Goal: Task Accomplishment & Management: Complete application form

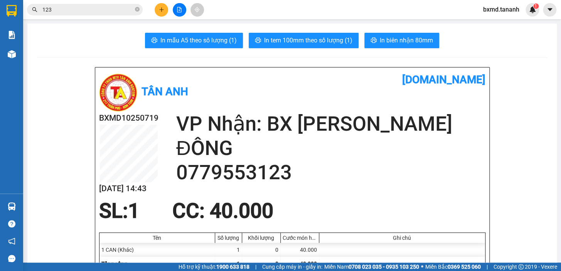
scroll to position [35, 0]
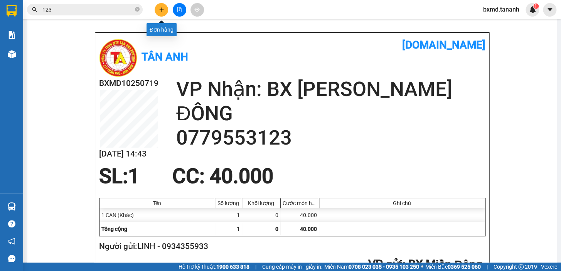
click at [161, 7] on icon "plus" at bounding box center [161, 9] width 5 height 5
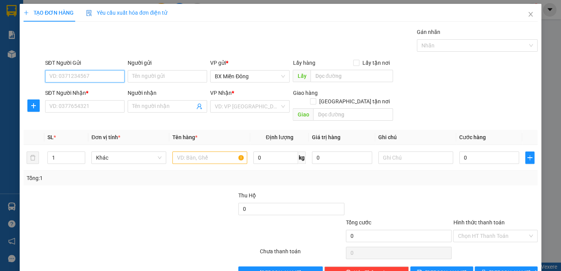
scroll to position [14, 0]
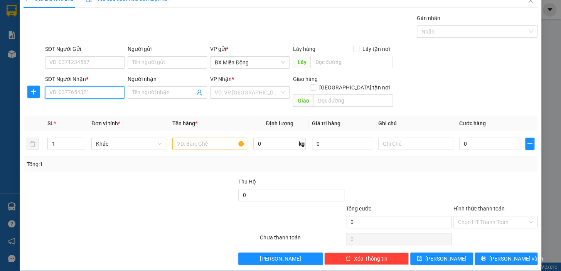
click at [102, 95] on input "SĐT Người Nhận *" at bounding box center [84, 92] width 79 height 12
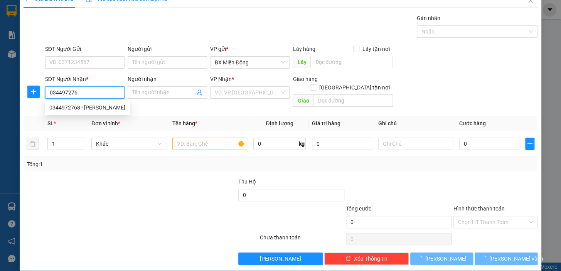
type input "0344972768"
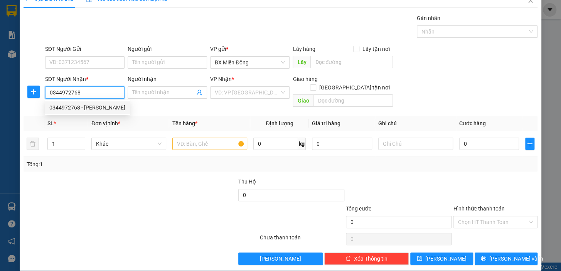
click at [97, 104] on div "0344972768 - [PERSON_NAME]" at bounding box center [87, 107] width 76 height 8
type input "[PERSON_NAME]"
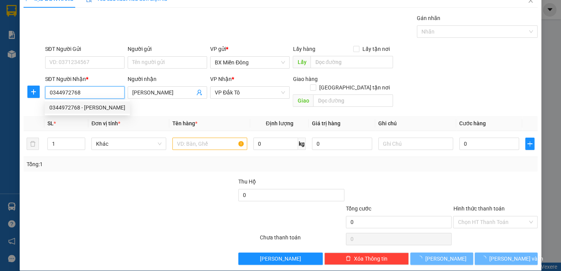
type input "360.000"
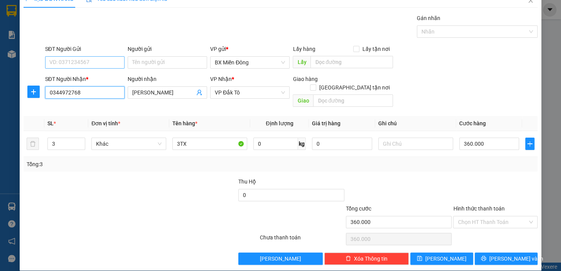
type input "0344972768"
click at [117, 63] on input "SĐT Người Gửi" at bounding box center [84, 62] width 79 height 12
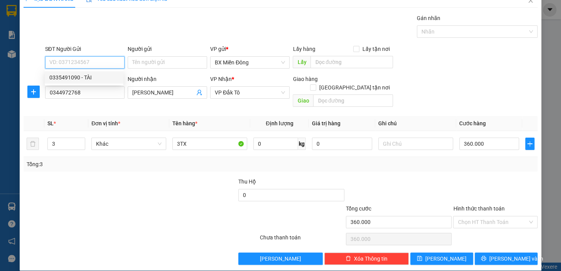
click at [88, 79] on div "0335491090 - TÀI" at bounding box center [83, 77] width 69 height 8
type input "0335491090"
type input "TÀI"
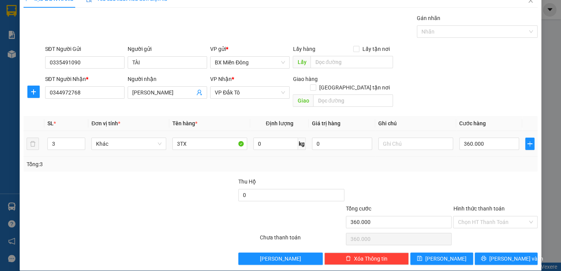
drag, startPoint x: 57, startPoint y: 136, endPoint x: 10, endPoint y: 130, distance: 47.8
click at [11, 131] on div "TẠO ĐƠN HÀNG Yêu cầu xuất hóa đơn điện tử Transit Pickup Surcharge Ids Transit …" at bounding box center [280, 135] width 561 height 271
type input "1"
type input "1 TX"
click at [482, 138] on input "360.000" at bounding box center [489, 144] width 60 height 12
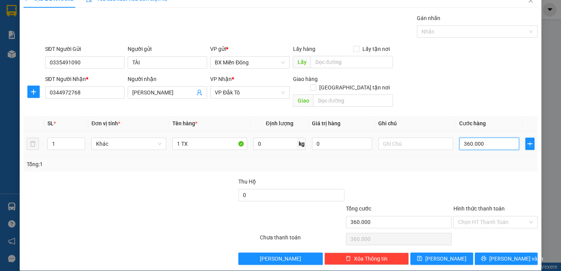
type input "1"
type input "15"
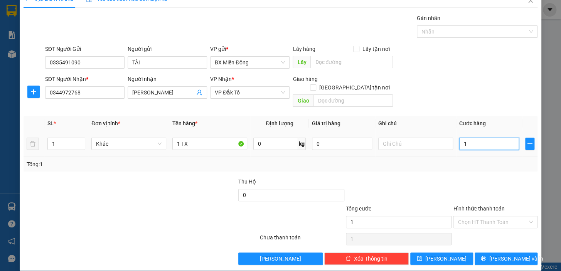
type input "15"
type input "150"
type input "150.000"
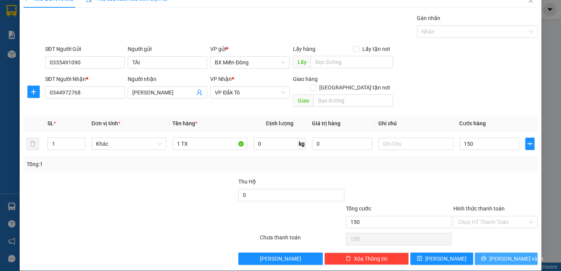
type input "150.000"
click at [501, 254] on span "[PERSON_NAME] và In" at bounding box center [516, 258] width 54 height 8
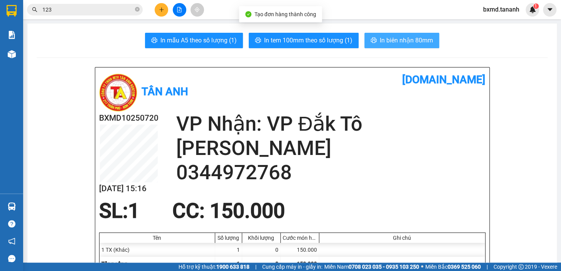
click at [409, 41] on span "In biên nhận 80mm" at bounding box center [405, 40] width 53 height 10
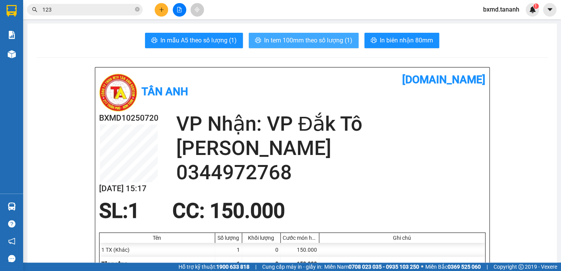
click at [302, 45] on span "In tem 100mm theo số lượng (1)" at bounding box center [308, 40] width 88 height 10
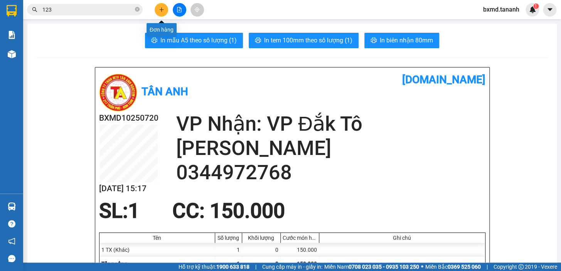
click at [162, 8] on icon "plus" at bounding box center [161, 9] width 5 height 5
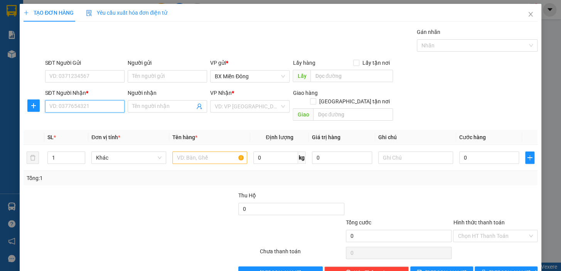
click at [102, 109] on input "SĐT Người Nhận *" at bounding box center [84, 106] width 79 height 12
type input "0978289587"
click at [91, 123] on div "0978289587 - CTY LỢI LỢI" at bounding box center [83, 121] width 69 height 8
type input "CTY LỢI LỢI"
type input "300.000"
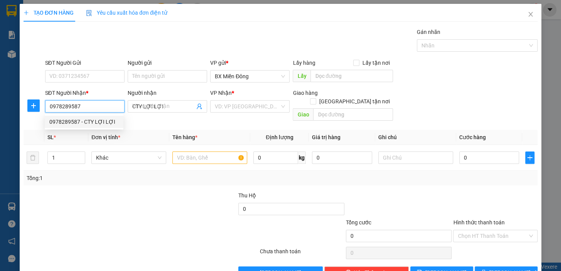
type input "300.000"
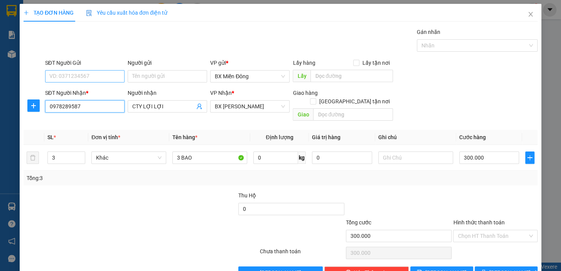
type input "0978289587"
click at [99, 77] on input "SĐT Người Gửi" at bounding box center [84, 76] width 79 height 12
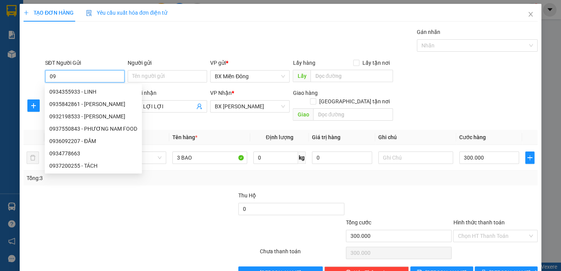
type input "0"
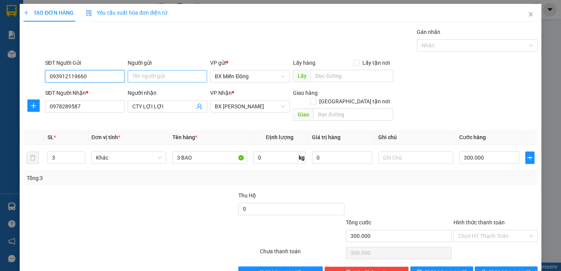
type input "093912119660"
click at [173, 81] on input "Người gửi" at bounding box center [167, 76] width 79 height 12
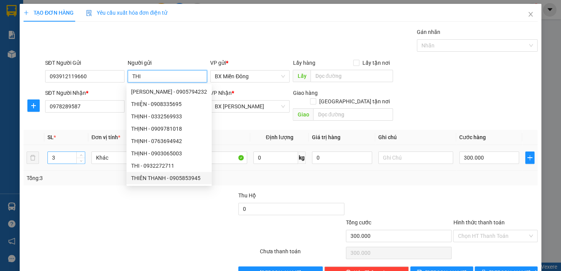
type input "THI"
drag, startPoint x: 67, startPoint y: 148, endPoint x: 0, endPoint y: 139, distance: 68.0
click at [4, 140] on div "TẠO ĐƠN HÀNG Yêu cầu xuất hóa đơn điện tử Transit Pickup Surcharge Ids Transit …" at bounding box center [280, 135] width 561 height 271
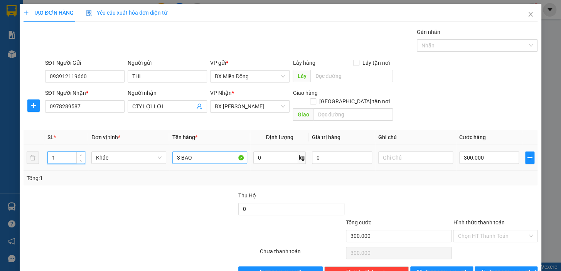
type input "1"
drag, startPoint x: 180, startPoint y: 150, endPoint x: 173, endPoint y: 151, distance: 7.7
click at [173, 151] on input "3 BAO" at bounding box center [209, 157] width 75 height 12
type input "1BAO"
click at [479, 151] on input "300.000" at bounding box center [489, 157] width 60 height 12
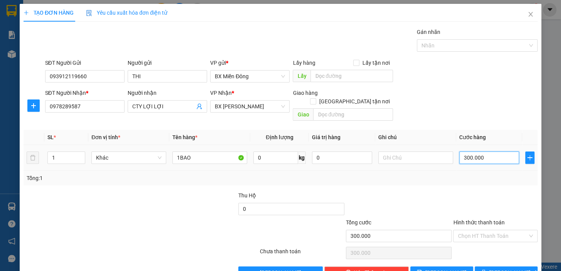
type input "4"
type input "40"
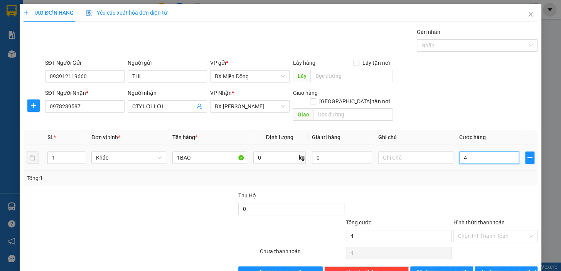
type input "40"
type input "4"
type input "0"
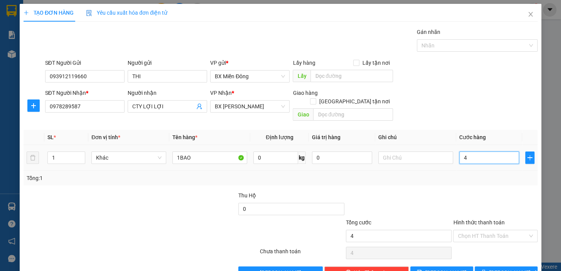
type input "0"
type input "5"
type input "05"
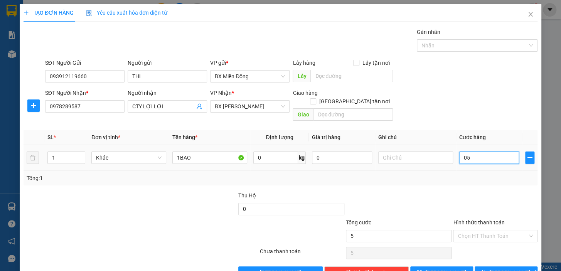
type input "50"
type input "050"
drag, startPoint x: 474, startPoint y: 148, endPoint x: 324, endPoint y: 185, distance: 154.5
click at [349, 181] on div "Transit Pickup Surcharge Ids Transit Deliver Surcharge Ids Transit Deliver Surc…" at bounding box center [280, 153] width 514 height 251
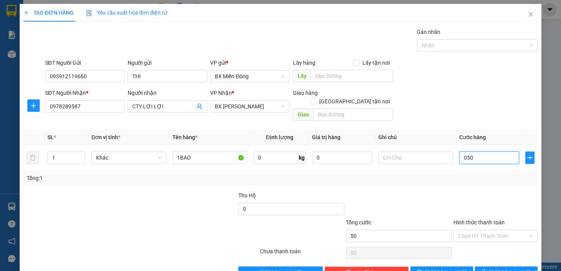
type input "5"
type input "50"
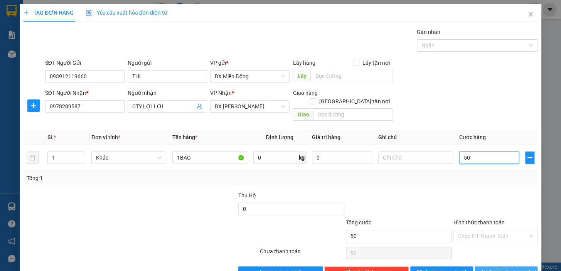
type input "50"
type input "50.000"
drag, startPoint x: 505, startPoint y: 262, endPoint x: 503, endPoint y: 269, distance: 6.6
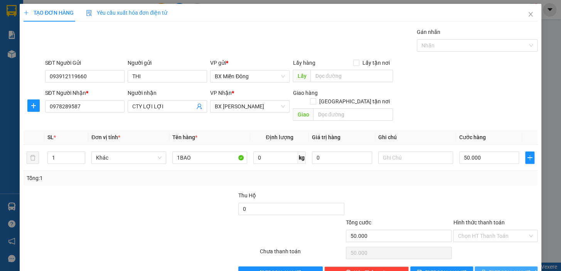
click at [506, 268] on span "[PERSON_NAME] và In" at bounding box center [516, 272] width 54 height 8
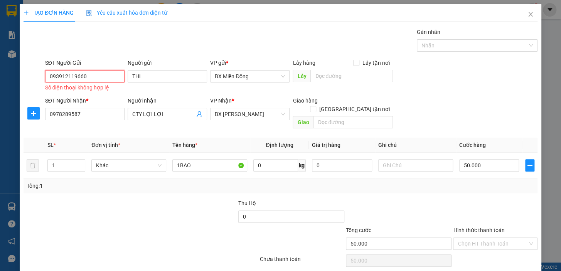
click at [89, 78] on input "093912119660" at bounding box center [84, 76] width 79 height 12
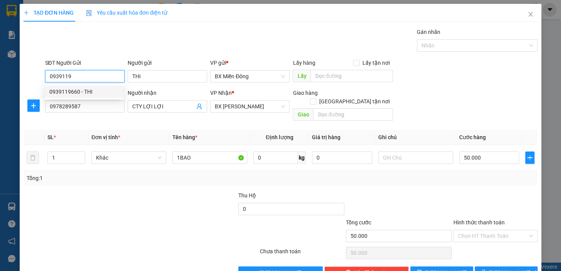
click at [77, 93] on div "0939119660 - THI" at bounding box center [83, 91] width 69 height 8
type input "0939119660"
type input "THI"
type input "300.000"
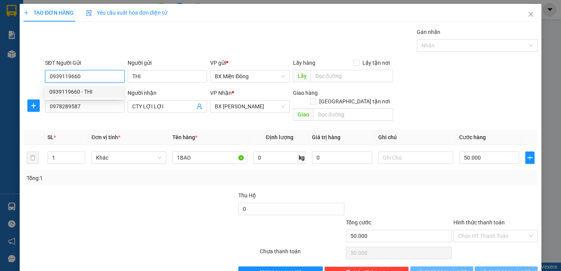
type input "3"
type input "3 BAO"
type input "300.000"
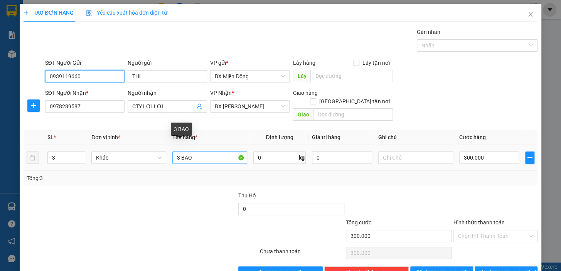
type input "0939119660"
drag, startPoint x: 178, startPoint y: 137, endPoint x: 161, endPoint y: 135, distance: 16.7
click at [162, 145] on tr "3 Khác 3 BAO 0 kg 0 300.000" at bounding box center [280, 158] width 514 height 26
type input "1 BAO"
click at [27, 145] on tr "3 Khác 1 BAO 0 kg 0 300.000" at bounding box center [280, 158] width 514 height 26
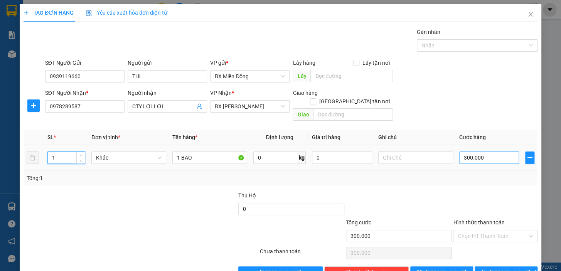
type input "1"
click at [485, 151] on input "300.000" at bounding box center [489, 157] width 60 height 12
drag, startPoint x: 497, startPoint y: 247, endPoint x: 504, endPoint y: 265, distance: 19.0
click at [497, 268] on span "[PERSON_NAME] và In" at bounding box center [516, 272] width 54 height 8
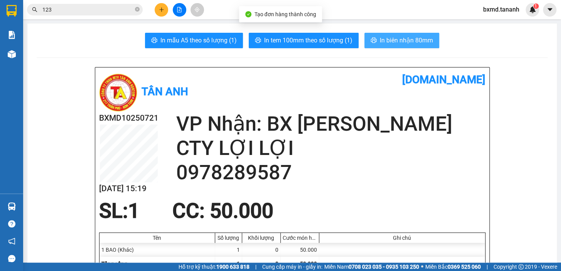
click at [390, 36] on span "In biên nhận 80mm" at bounding box center [405, 40] width 53 height 10
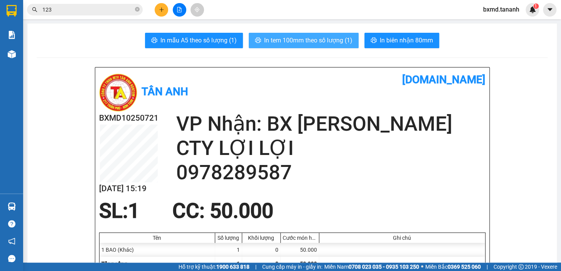
drag, startPoint x: 334, startPoint y: 38, endPoint x: 326, endPoint y: 46, distance: 11.5
click at [334, 39] on span "In tem 100mm theo số lượng (1)" at bounding box center [308, 40] width 88 height 10
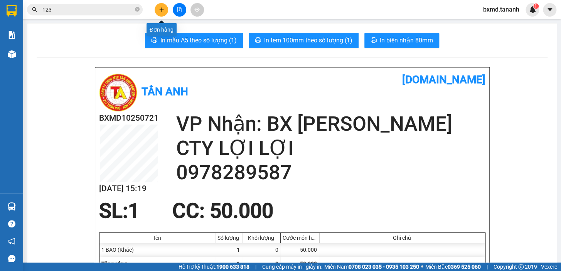
click at [162, 8] on icon "plus" at bounding box center [161, 9] width 5 height 5
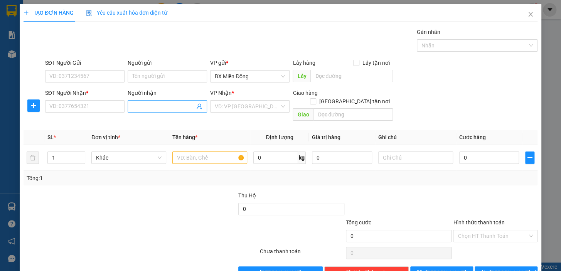
click at [154, 108] on input "Người nhận" at bounding box center [163, 106] width 62 height 8
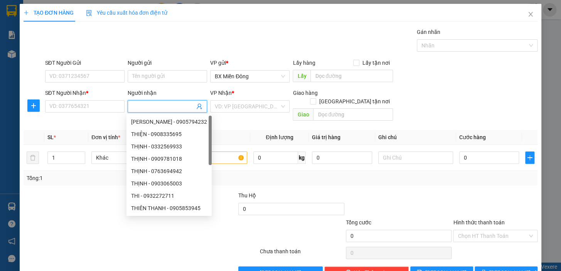
type input "D"
type input "ĐÔNG DƯƠNG"
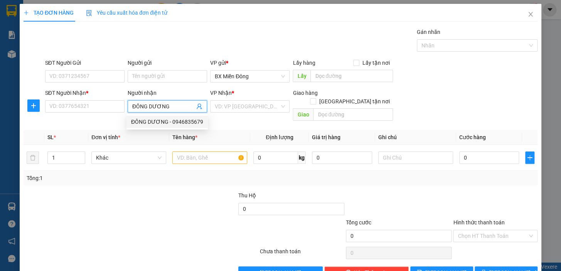
click at [176, 124] on div "ĐÔNG DƯƠNG - 0946835679" at bounding box center [167, 121] width 72 height 8
type input "0946835679"
type input "ĐÔNG DƯƠNG"
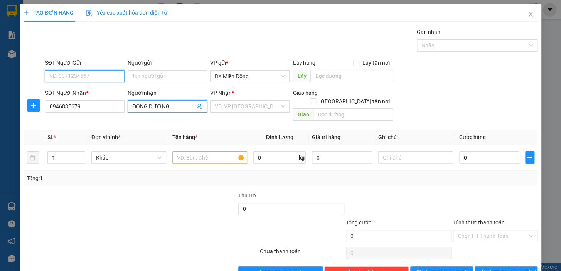
click at [92, 73] on input "SĐT Người Gửi" at bounding box center [84, 76] width 79 height 12
type input "0393333653"
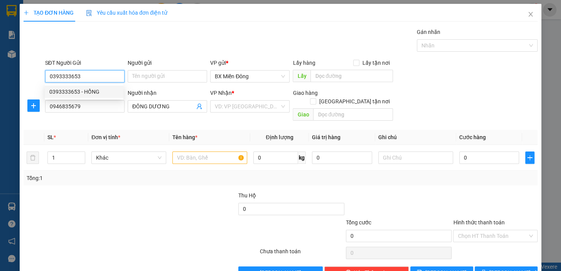
click at [81, 92] on div "0393333653 - HỒNG" at bounding box center [83, 91] width 69 height 8
type input "HỒNG"
type input "50.000"
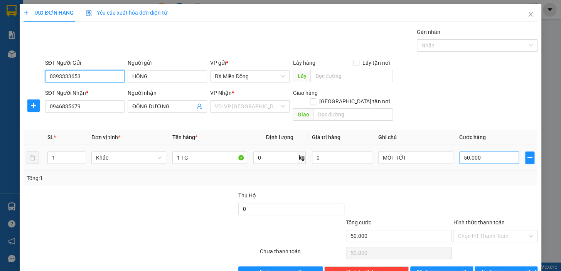
type input "0393333653"
click at [483, 151] on input "50.000" at bounding box center [489, 157] width 60 height 12
type input "4"
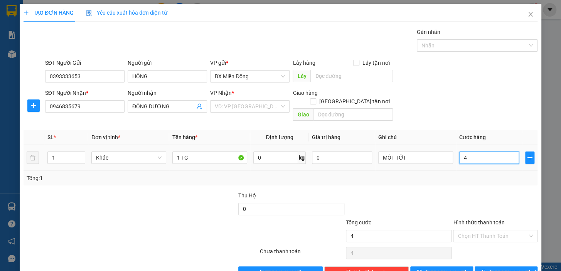
type input "40"
type input "40.000"
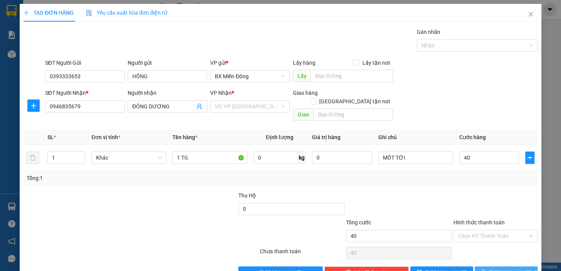
type input "40.000"
click at [515, 266] on button "[PERSON_NAME] và In" at bounding box center [505, 272] width 63 height 12
click at [474, 266] on button "[PERSON_NAME] và In" at bounding box center [505, 272] width 63 height 12
click at [272, 100] on div "VD: VP [GEOGRAPHIC_DATA]" at bounding box center [249, 106] width 79 height 12
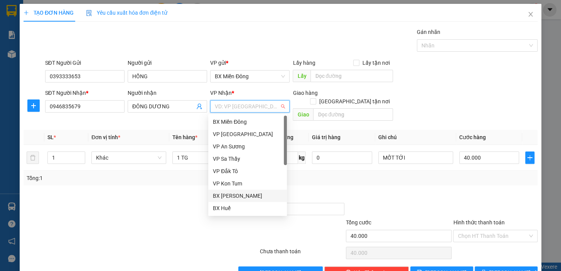
drag, startPoint x: 250, startPoint y: 193, endPoint x: 255, endPoint y: 191, distance: 5.0
click at [251, 193] on div "BX [PERSON_NAME]" at bounding box center [247, 195] width 69 height 8
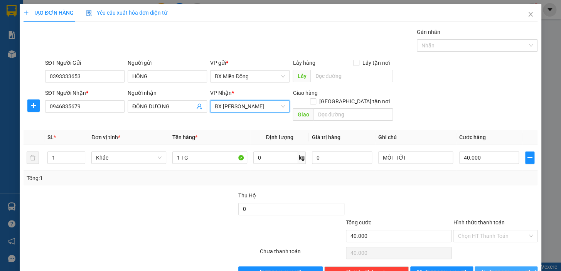
click at [515, 268] on span "[PERSON_NAME] và In" at bounding box center [516, 272] width 54 height 8
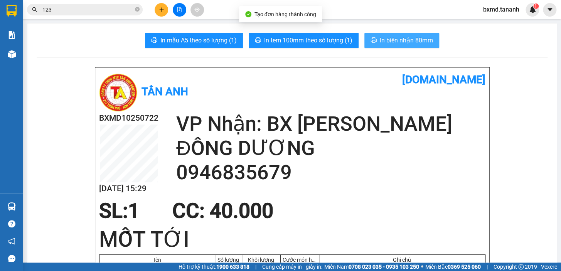
click at [388, 34] on button "In biên nhận 80mm" at bounding box center [401, 40] width 75 height 15
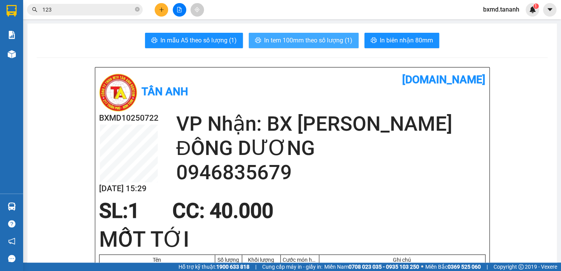
click at [334, 47] on button "In tem 100mm theo số lượng (1)" at bounding box center [303, 40] width 110 height 15
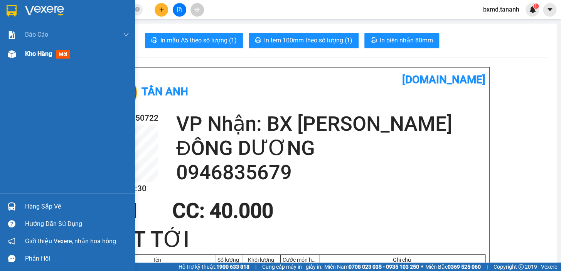
click at [17, 52] on div at bounding box center [11, 53] width 13 height 13
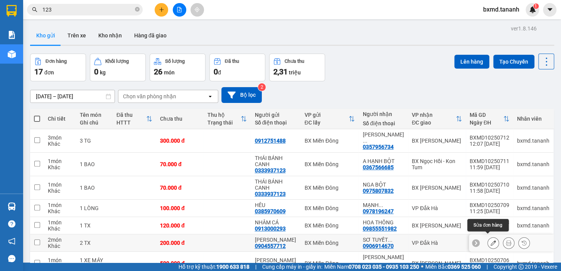
click at [505, 240] on icon at bounding box center [507, 242] width 5 height 5
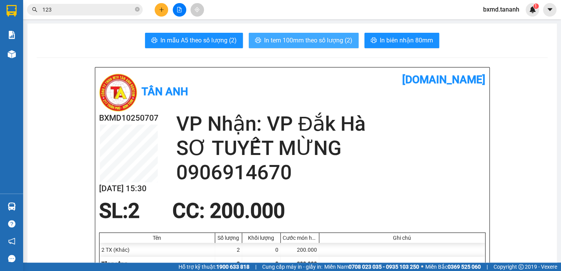
click at [322, 40] on span "In tem 100mm theo số lượng (2)" at bounding box center [308, 40] width 88 height 10
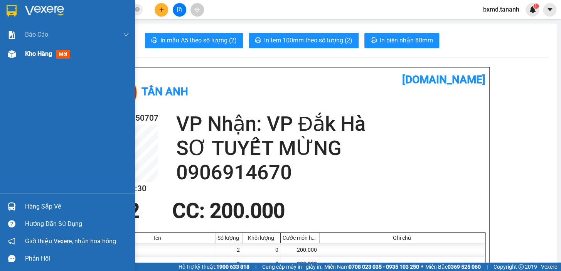
click at [25, 55] on span "Kho hàng" at bounding box center [38, 53] width 27 height 7
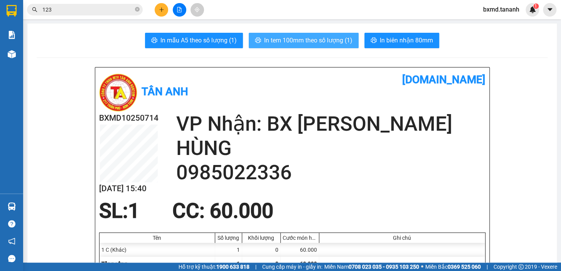
click at [320, 40] on span "In tem 100mm theo số lượng (1)" at bounding box center [308, 40] width 88 height 10
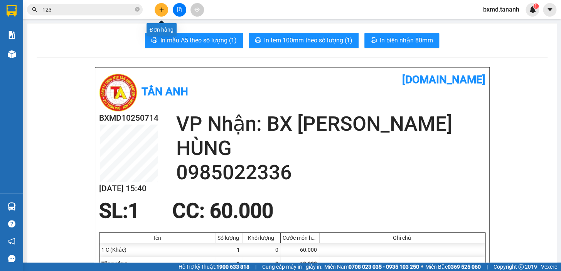
click at [165, 8] on button at bounding box center [160, 9] width 13 height 13
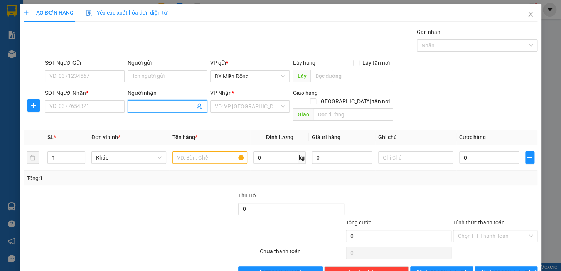
click at [152, 108] on input "Người nhận" at bounding box center [163, 106] width 62 height 8
type input "CÁ OANH"
click at [95, 102] on input "SĐT Người Nhận *" at bounding box center [84, 106] width 79 height 12
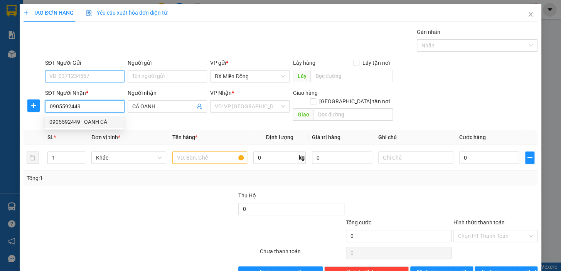
type input "0905592449"
click at [98, 74] on input "SĐT Người Gửi" at bounding box center [84, 76] width 79 height 12
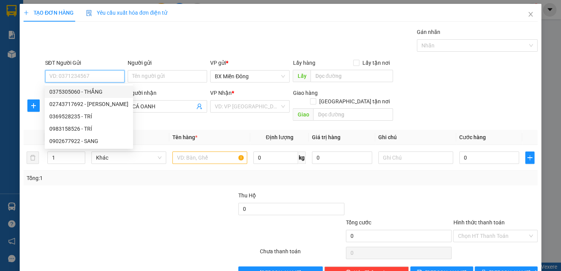
click at [84, 75] on input "SĐT Người Gửi" at bounding box center [84, 76] width 79 height 12
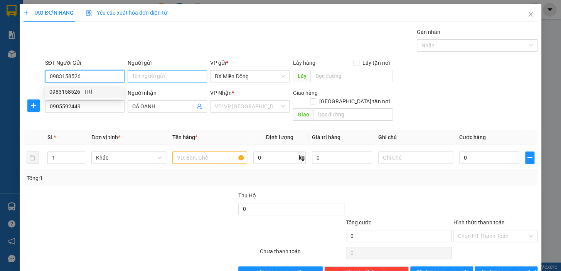
type input "0983158526"
click at [158, 75] on input "Người gửi" at bounding box center [167, 76] width 79 height 12
click at [109, 78] on input "0983158526" at bounding box center [84, 76] width 79 height 12
click at [101, 89] on div "0983158526 - TRÍ" at bounding box center [83, 91] width 69 height 8
type input "TRÍ"
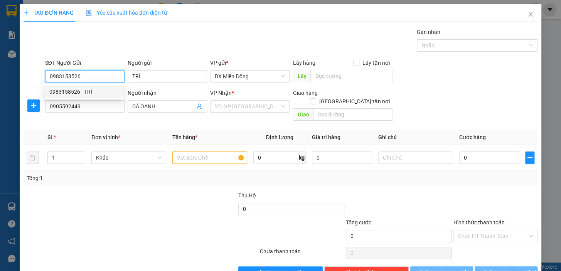
type input "100.000"
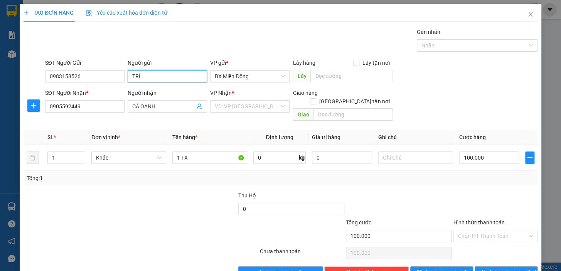
click at [151, 79] on input "TRÍ" at bounding box center [167, 76] width 79 height 12
click at [246, 105] on input "search" at bounding box center [247, 107] width 65 height 12
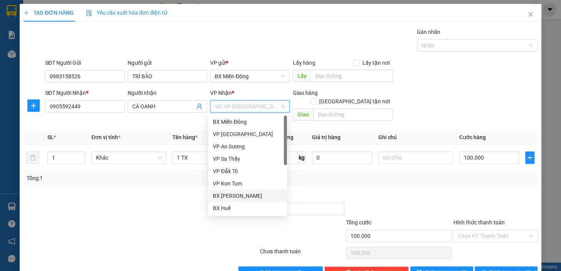
click at [264, 196] on div "BX [PERSON_NAME]" at bounding box center [247, 195] width 69 height 8
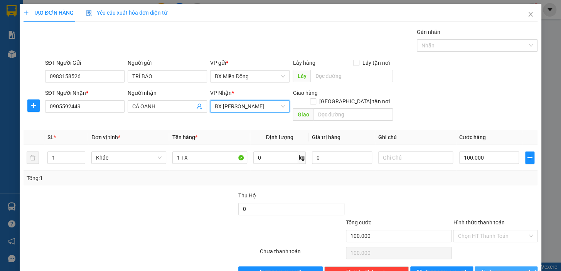
click at [490, 266] on button "[PERSON_NAME] và In" at bounding box center [505, 272] width 63 height 12
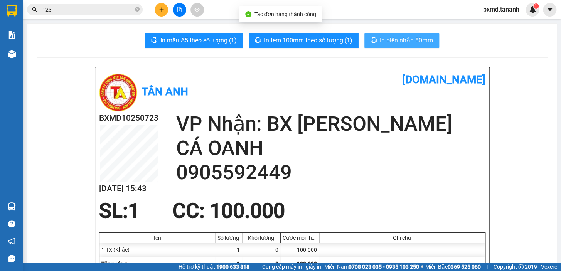
click at [421, 42] on span "In biên nhận 80mm" at bounding box center [405, 40] width 53 height 10
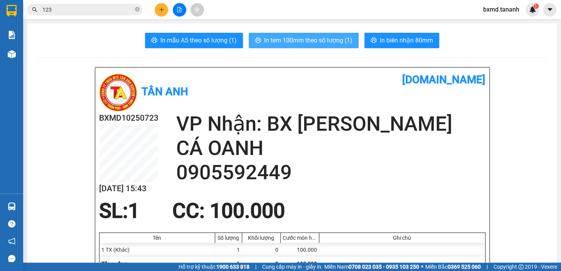
click at [297, 44] on span "In tem 100mm theo số lượng (1)" at bounding box center [308, 40] width 88 height 10
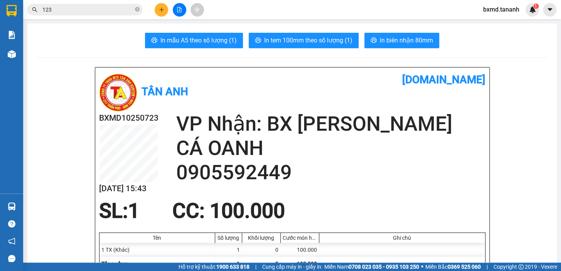
click at [165, 11] on button at bounding box center [160, 9] width 13 height 13
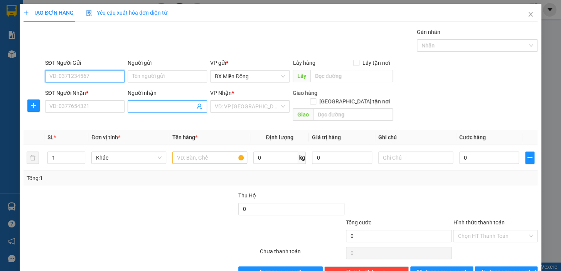
click at [147, 106] on div "TẠO ĐƠN HÀNG Yêu cầu xuất hóa đơn điện tử Transit Pickup Surcharge Ids Transit …" at bounding box center [280, 135] width 561 height 271
click at [177, 108] on input "Người nhận" at bounding box center [163, 106] width 62 height 8
type input "THẢO HIỀN"
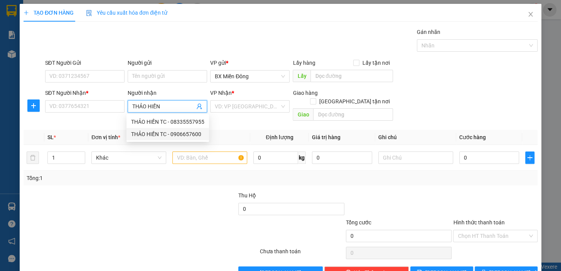
click at [178, 135] on div "THẢO HIỀN TC - 0906657600" at bounding box center [167, 134] width 73 height 8
type input "0906657600"
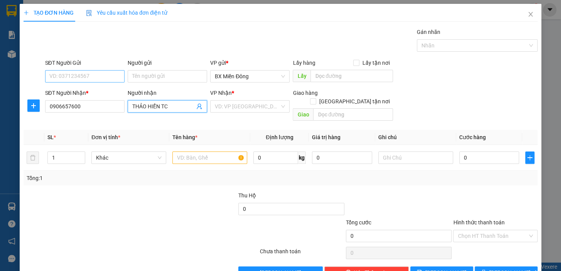
type input "THẢO HIỀN TC"
click at [97, 80] on input "SĐT Người Gửi" at bounding box center [84, 76] width 79 height 12
click at [144, 76] on input "Người gửi" at bounding box center [167, 76] width 79 height 12
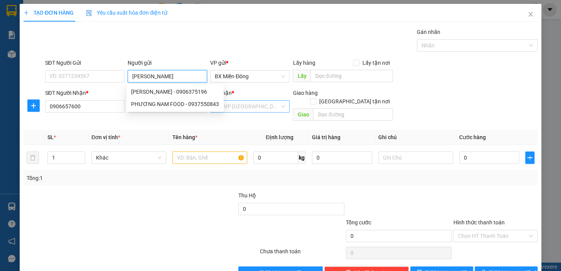
type input "[PERSON_NAME]"
click at [259, 108] on input "search" at bounding box center [247, 107] width 65 height 12
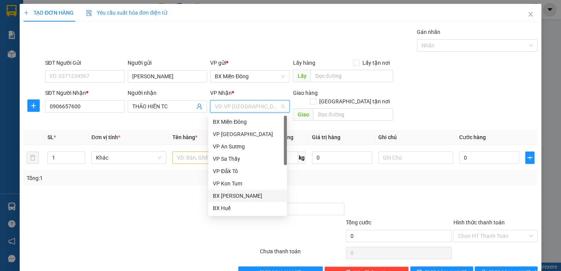
click at [254, 197] on div "BX [PERSON_NAME]" at bounding box center [247, 195] width 69 height 8
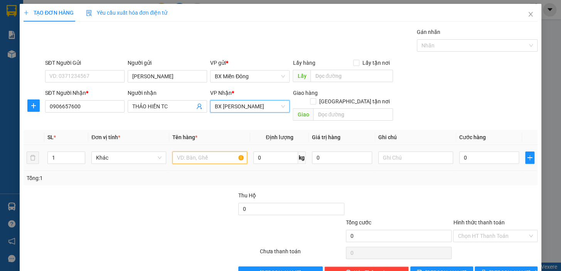
click at [200, 151] on input "text" at bounding box center [209, 157] width 75 height 12
type input "1 KIỆN"
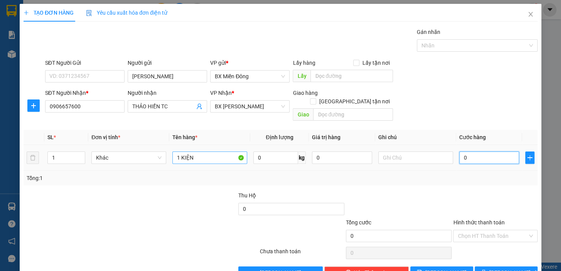
type input "5"
type input "50"
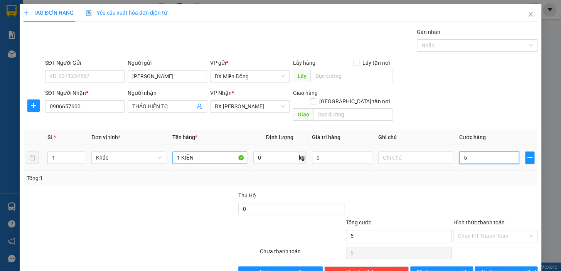
type input "50"
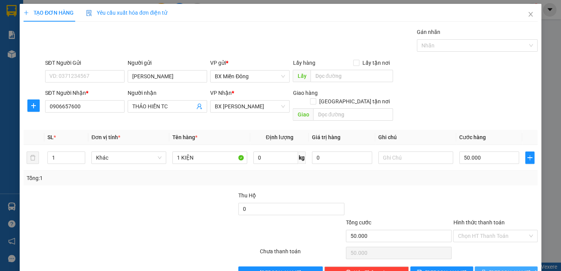
click at [508, 266] on button "[PERSON_NAME] và In" at bounding box center [505, 272] width 63 height 12
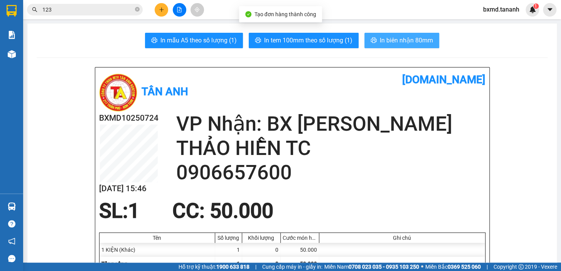
click at [430, 44] on button "In biên nhận 80mm" at bounding box center [401, 40] width 75 height 15
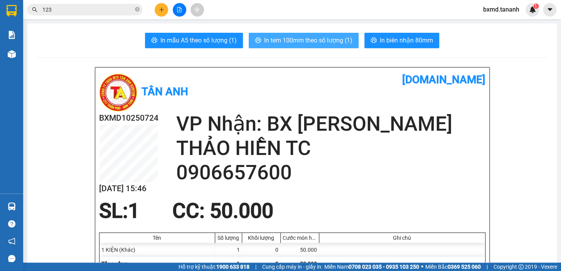
click at [312, 39] on span "In tem 100mm theo số lượng (1)" at bounding box center [308, 40] width 88 height 10
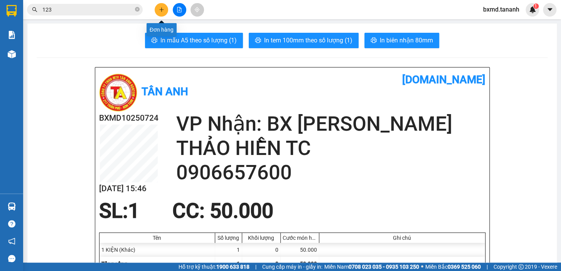
click at [162, 2] on div "Kết quả tìm kiếm ( 314 ) Bộ lọc Mã ĐH Trạng thái Món hàng Thu hộ Tổng cước Chưa…" at bounding box center [280, 9] width 561 height 19
click at [159, 12] on icon "plus" at bounding box center [161, 9] width 5 height 5
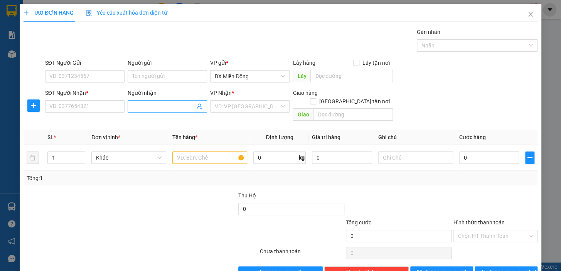
click at [132, 108] on input "Người nhận" at bounding box center [163, 106] width 62 height 8
type input "HÀ TC"
drag, startPoint x: 75, startPoint y: 96, endPoint x: 77, endPoint y: 105, distance: 9.1
click at [75, 99] on div "SĐT Người Nhận *" at bounding box center [84, 95] width 79 height 12
click at [77, 105] on input "SĐT Người Nhận *" at bounding box center [84, 106] width 79 height 12
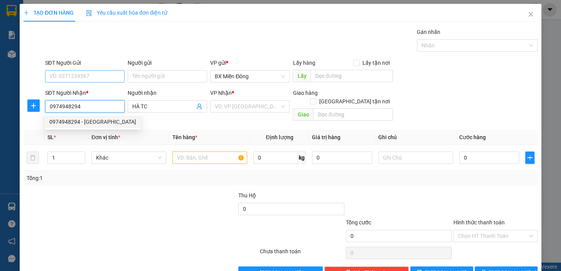
type input "0974948294"
click at [103, 77] on input "SĐT Người Gửi" at bounding box center [84, 76] width 79 height 12
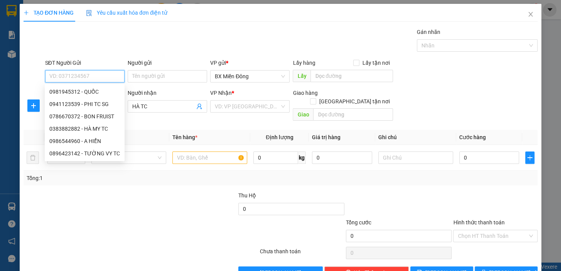
click at [102, 73] on input "SĐT Người Gửi" at bounding box center [84, 76] width 79 height 12
click at [89, 76] on input "SĐT Người Gửi" at bounding box center [84, 76] width 79 height 12
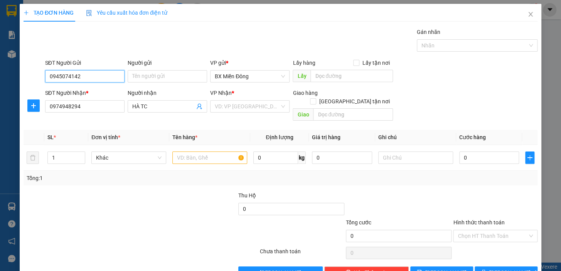
type input "0945074142"
click at [127, 80] on div "Người gửi Tên người gửi" at bounding box center [167, 72] width 82 height 27
click at [128, 80] on input "Người gửi" at bounding box center [167, 76] width 79 height 12
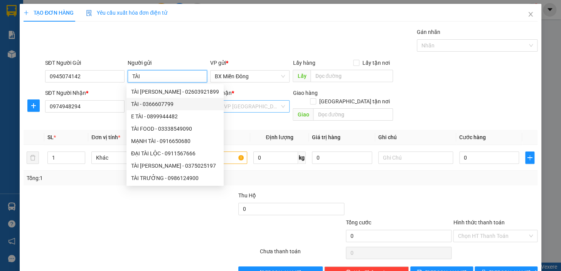
type input "TÀI"
click at [239, 101] on input "search" at bounding box center [247, 107] width 65 height 12
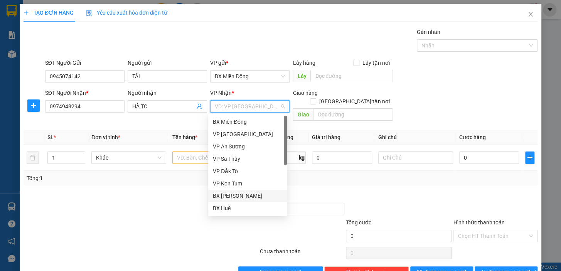
click at [260, 191] on div "BX [PERSON_NAME]" at bounding box center [247, 195] width 69 height 8
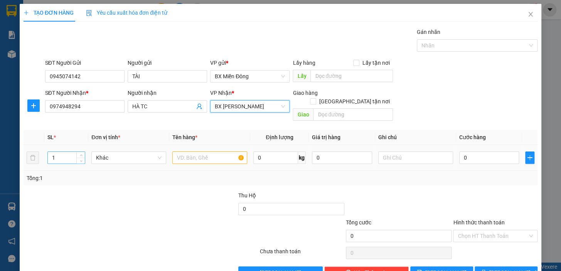
click at [64, 152] on input "1" at bounding box center [66, 158] width 37 height 12
type input "6"
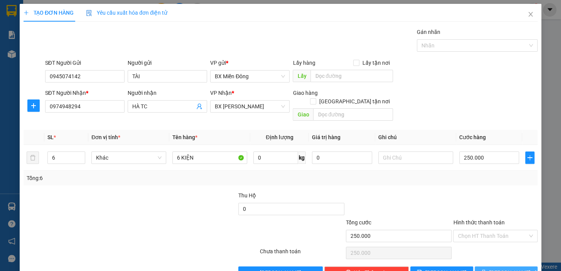
drag, startPoint x: 514, startPoint y: 253, endPoint x: 514, endPoint y: 258, distance: 5.0
click at [514, 254] on div "Transit Pickup Surcharge Ids Transit Deliver Surcharge Ids Transit Deliver Surc…" at bounding box center [280, 153] width 514 height 251
click at [514, 266] on button "[PERSON_NAME] và In" at bounding box center [505, 272] width 63 height 12
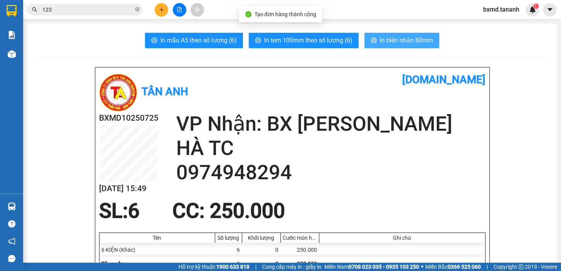
click at [405, 41] on span "In biên nhận 80mm" at bounding box center [405, 40] width 53 height 10
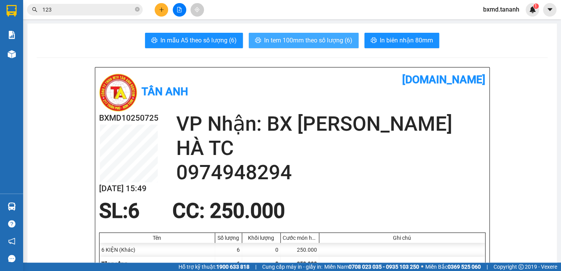
click at [328, 37] on span "In tem 100mm theo số lượng (6)" at bounding box center [308, 40] width 88 height 10
